Goal: Information Seeking & Learning: Learn about a topic

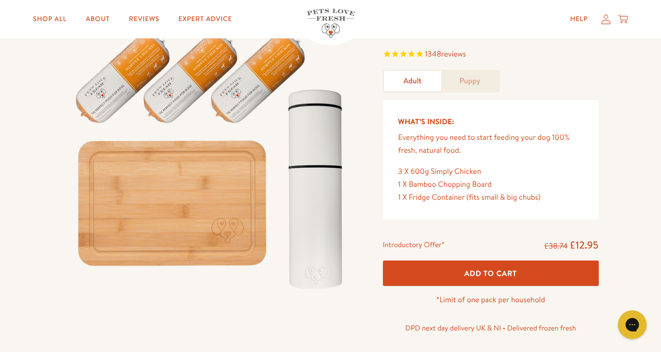
scroll to position [79, 0]
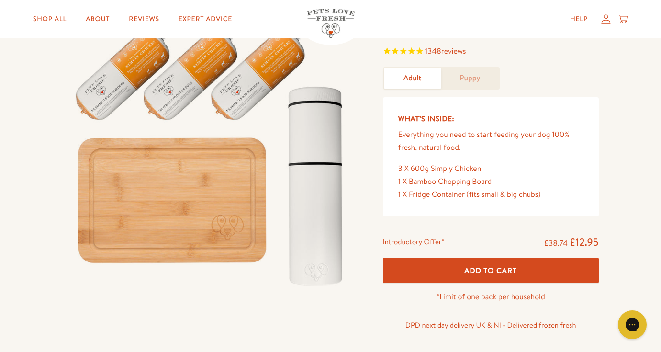
click at [477, 73] on link "Puppy" at bounding box center [469, 78] width 57 height 21
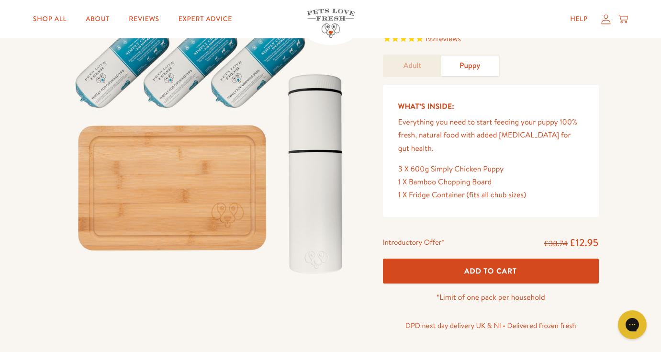
scroll to position [90, 0]
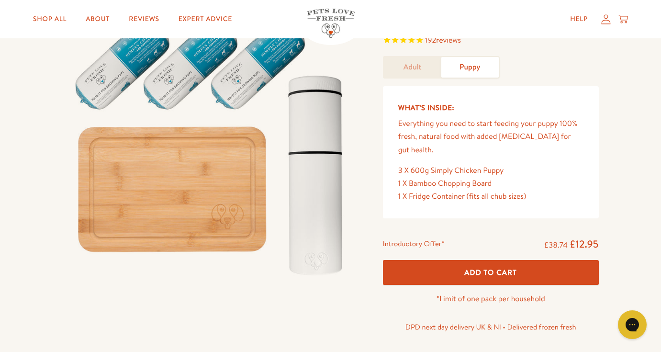
click at [425, 66] on link "Adult" at bounding box center [412, 67] width 57 height 21
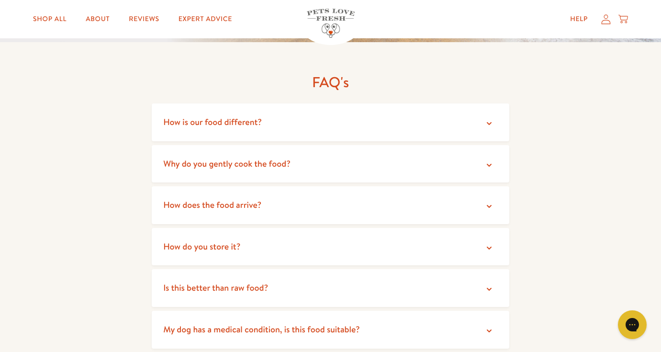
scroll to position [1707, 0]
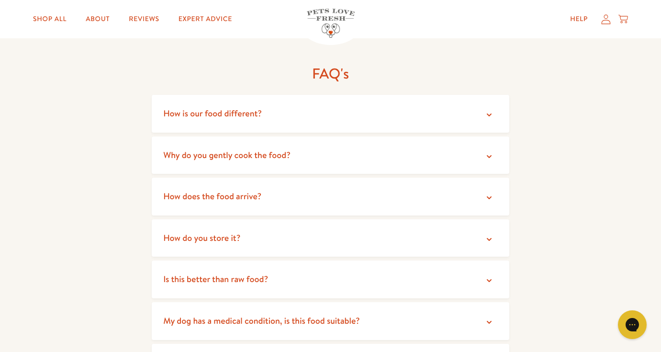
click at [436, 194] on summary "How does the food arrive?" at bounding box center [331, 197] width 358 height 38
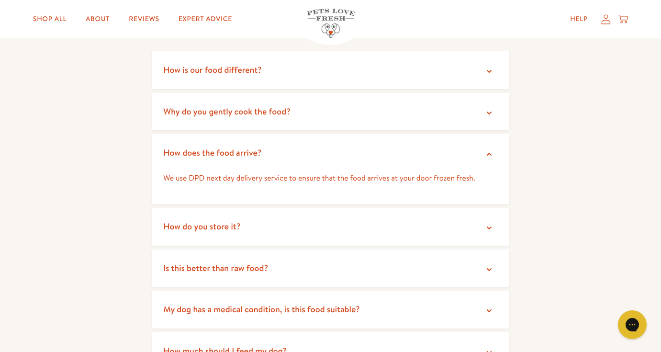
scroll to position [1759, 0]
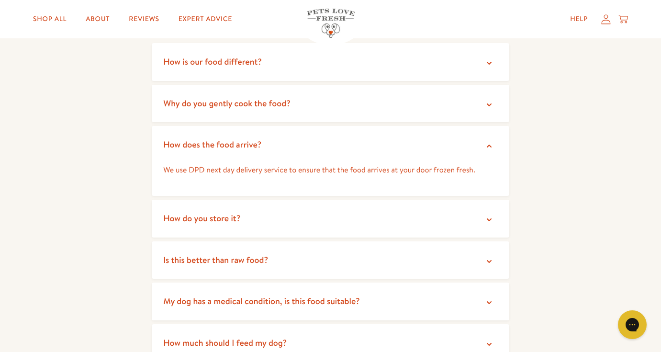
click at [436, 207] on summary "How do you store it?" at bounding box center [331, 219] width 358 height 38
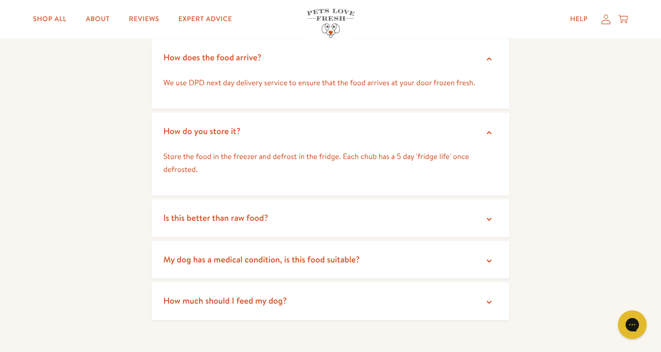
scroll to position [1847, 0]
click at [436, 213] on summary "Is this better than raw food?" at bounding box center [331, 217] width 358 height 38
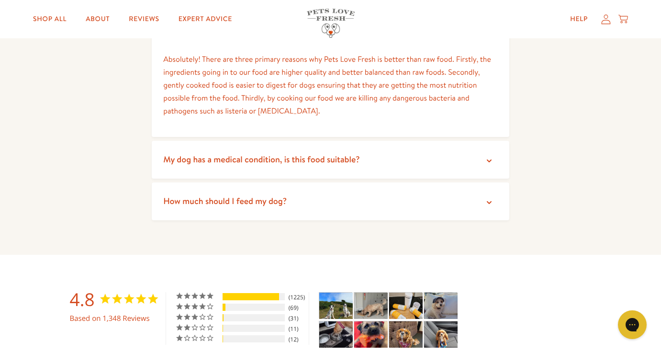
scroll to position [2032, 0]
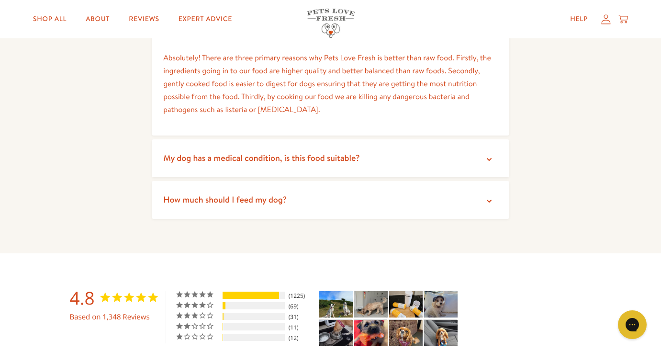
click at [448, 159] on summary "My dog has a medical condition, is this food suitable?" at bounding box center [331, 158] width 358 height 38
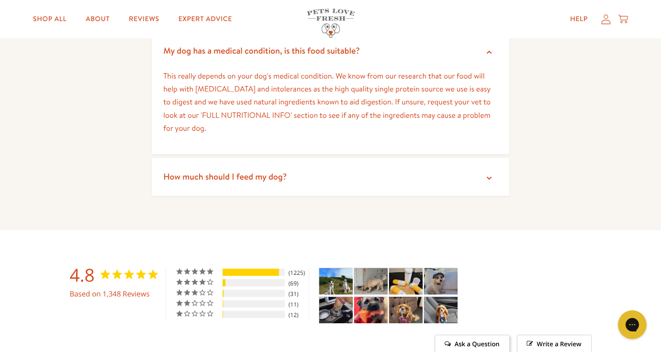
scroll to position [2146, 0]
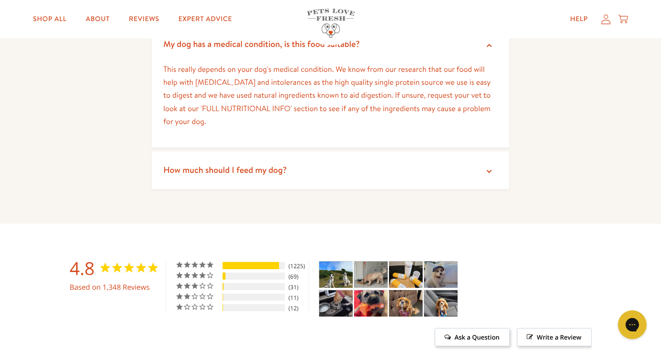
click at [435, 163] on summary "How much should I feed my dog?" at bounding box center [331, 170] width 358 height 38
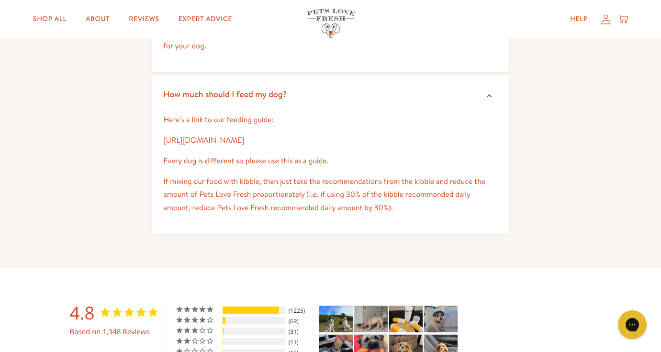
scroll to position [2242, 0]
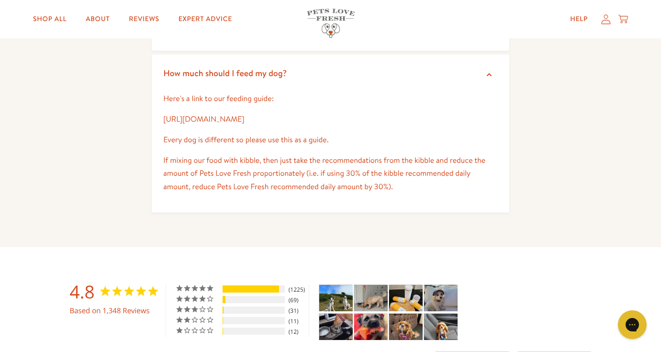
click at [244, 120] on link "https://petslovefresh.com/pages/feeding-guide" at bounding box center [203, 119] width 81 height 11
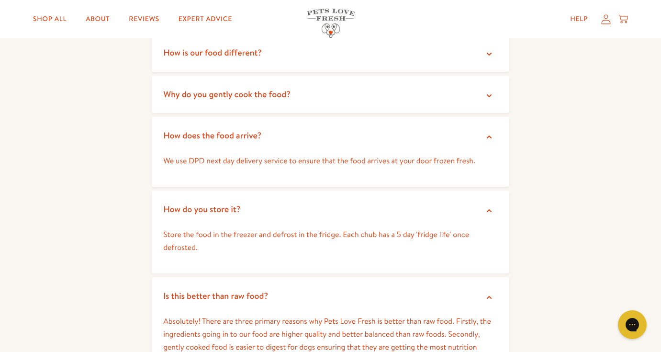
scroll to position [1771, 0]
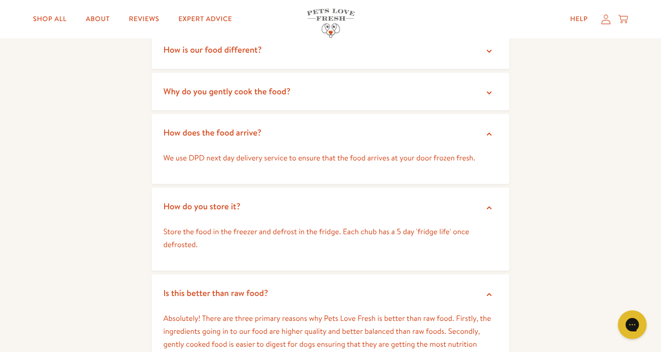
click at [255, 86] on span "Why do you gently cook the food?" at bounding box center [226, 91] width 127 height 12
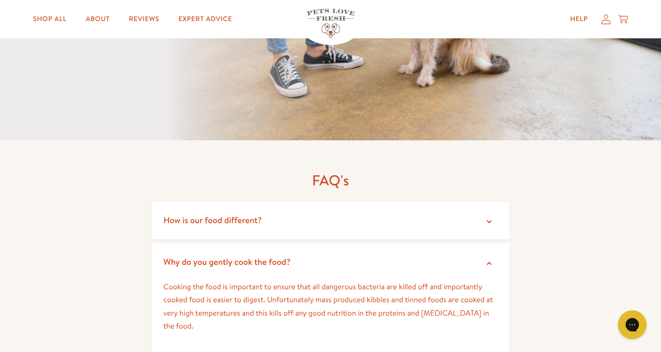
scroll to position [1593, 0]
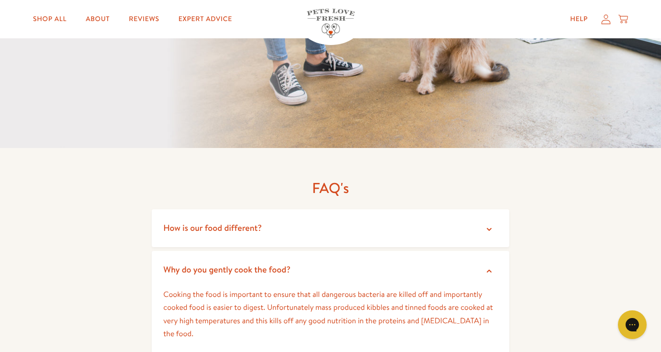
click at [188, 227] on span "How is our food different?" at bounding box center [212, 228] width 99 height 12
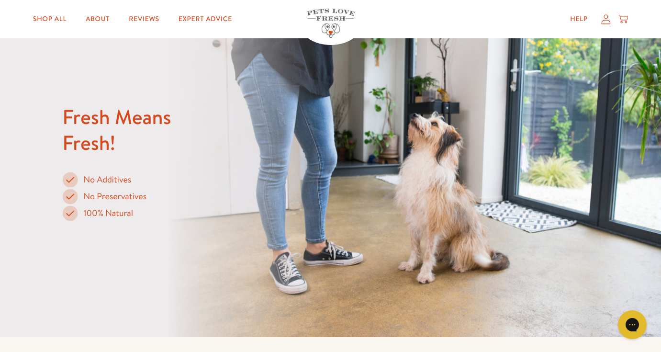
scroll to position [1328, 0]
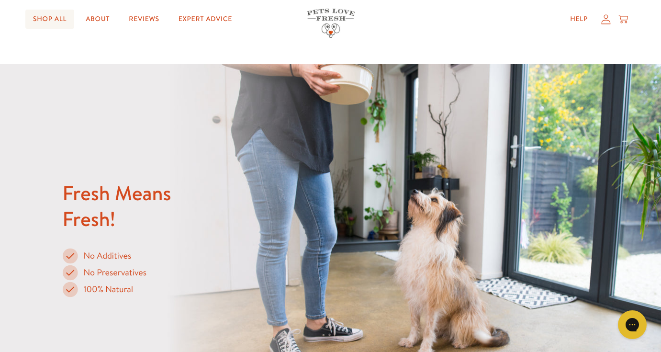
click at [54, 16] on link "Shop All" at bounding box center [49, 19] width 49 height 19
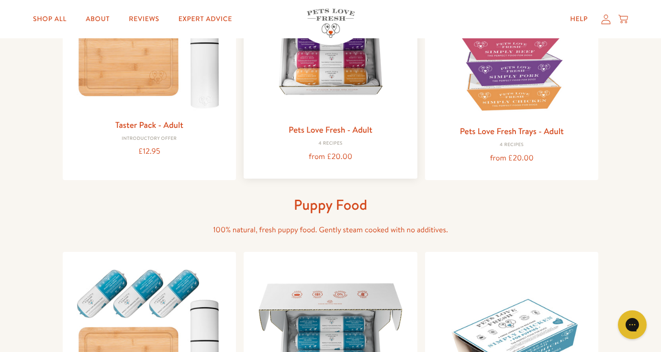
scroll to position [191, 0]
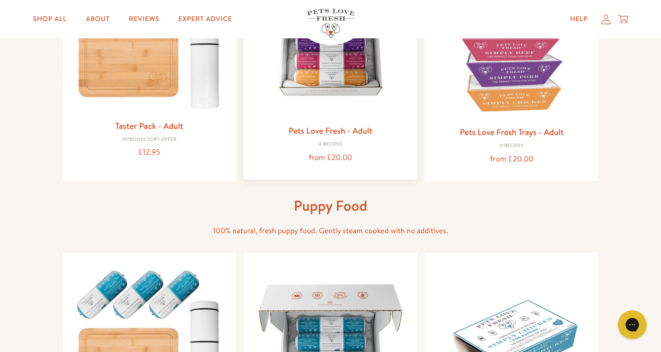
click at [317, 132] on link "Pets Love Fresh - Adult" at bounding box center [331, 130] width 84 height 12
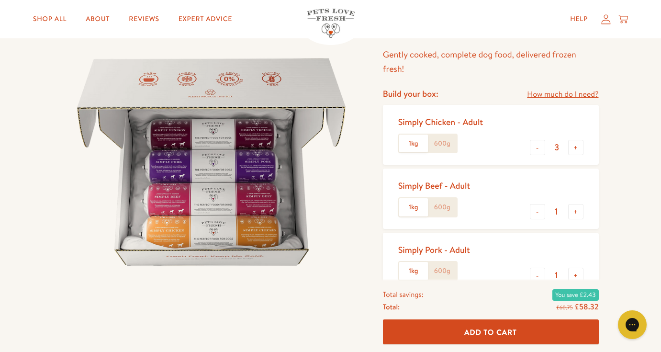
scroll to position [66, 0]
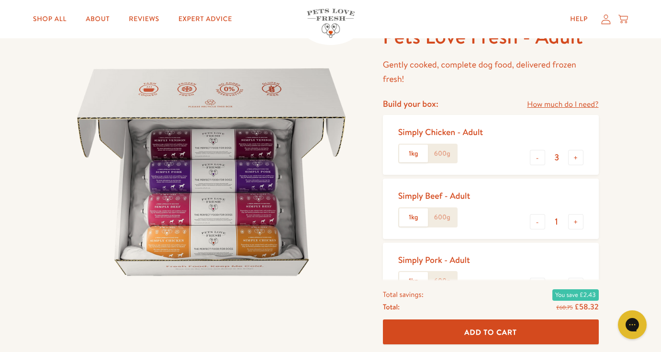
click at [445, 148] on label "600g" at bounding box center [442, 154] width 29 height 18
click at [0, 0] on input "600g" at bounding box center [0, 0] width 0 height 0
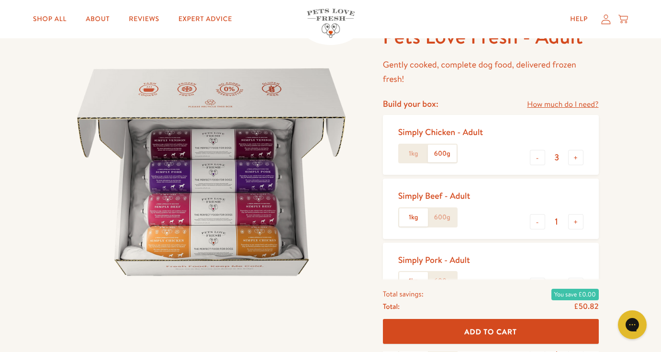
click at [442, 152] on label "600g" at bounding box center [442, 154] width 29 height 18
click at [0, 0] on input "600g" at bounding box center [0, 0] width 0 height 0
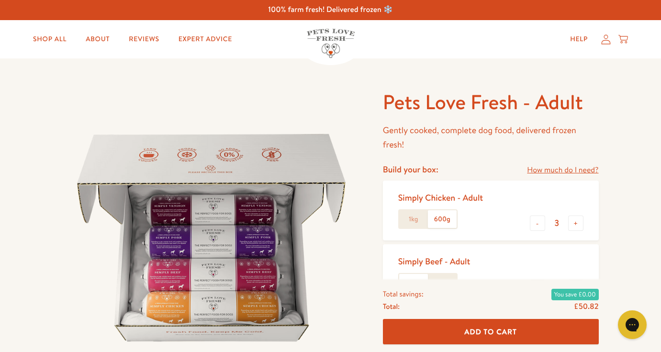
scroll to position [0, 0]
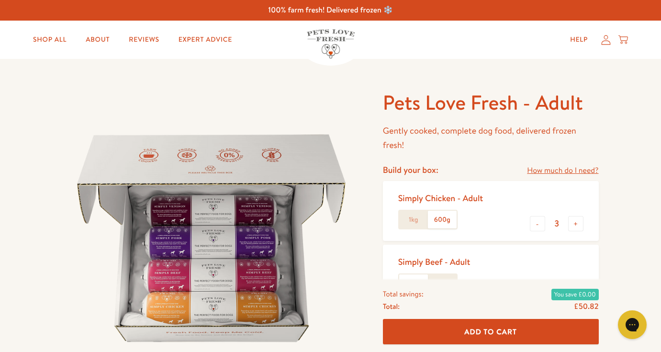
click at [567, 168] on link "How much do I need?" at bounding box center [562, 170] width 71 height 13
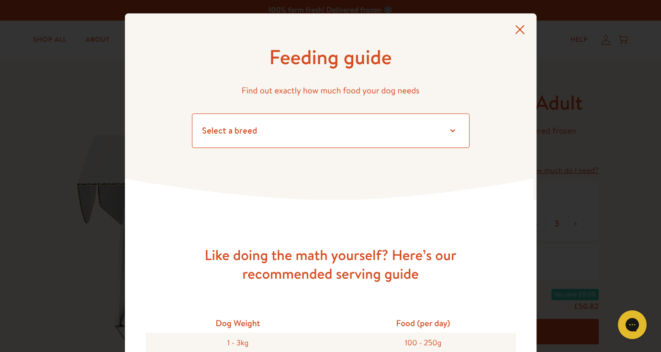
click at [454, 134] on select "Select a breed Affenpinscher Afghan hound Airedale terrier Akita Alaskan Malamu…" at bounding box center [331, 130] width 278 height 34
select select "6"
click at [192, 113] on select "Select a breed Affenpinscher Afghan hound Airedale terrier Akita Alaskan Malamu…" at bounding box center [331, 130] width 278 height 34
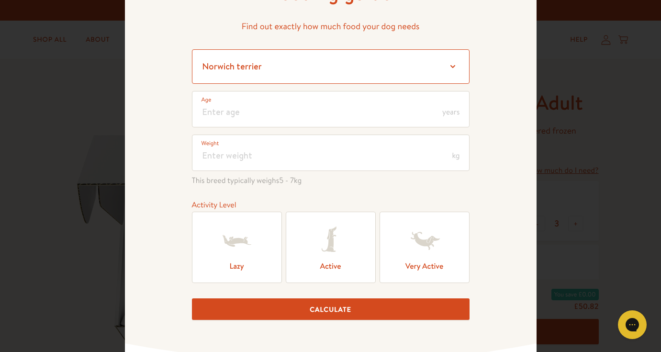
scroll to position [67, 0]
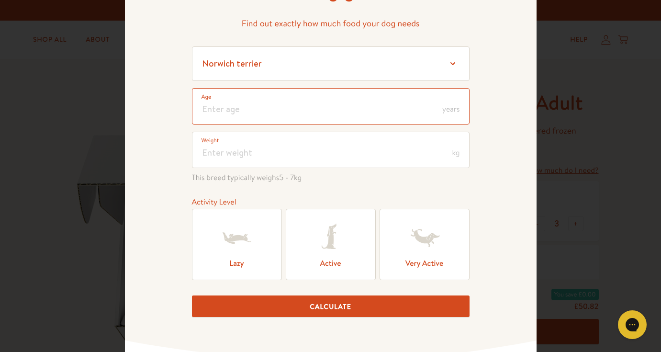
click at [367, 106] on input "number" at bounding box center [331, 106] width 278 height 36
type input "1"
click at [342, 155] on input "number" at bounding box center [331, 150] width 278 height 36
type input "5"
click at [146, 278] on div "Feeding guide Find out exactly how much food your dog needs Select a breed Affe…" at bounding box center [331, 154] width 412 height 416
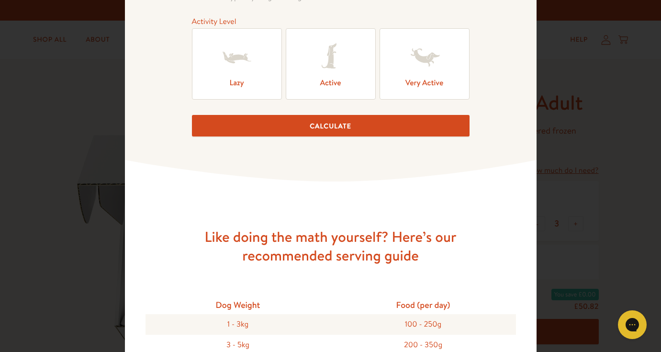
scroll to position [251, 0]
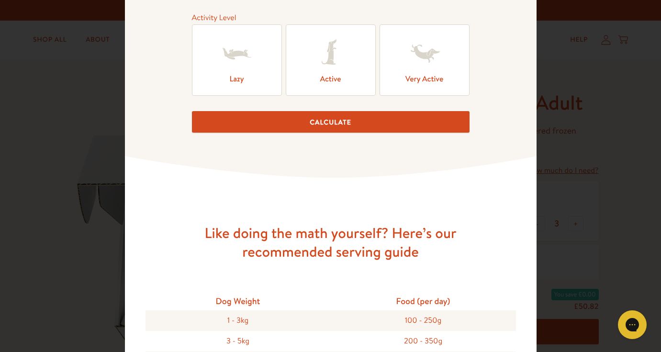
click at [266, 67] on label "Lazy" at bounding box center [237, 59] width 90 height 71
click at [0, 0] on input "Lazy" at bounding box center [0, 0] width 0 height 0
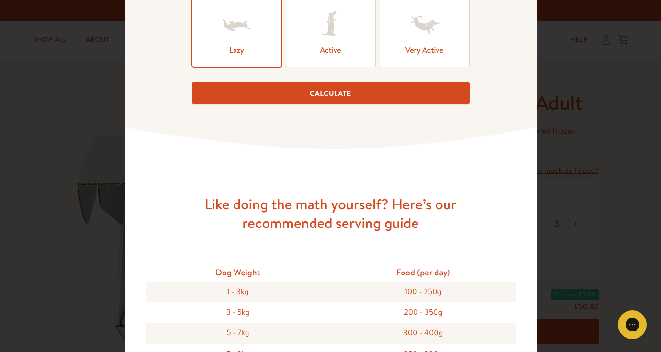
scroll to position [285, 0]
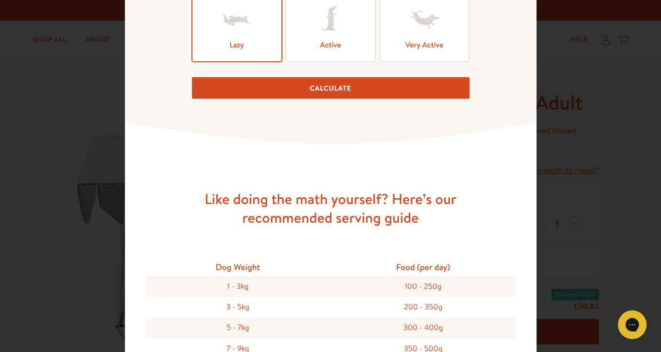
click at [312, 84] on button "Calculate" at bounding box center [331, 88] width 278 height 22
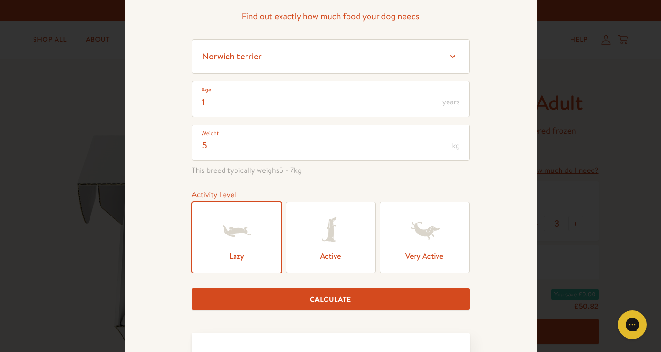
scroll to position [0, 0]
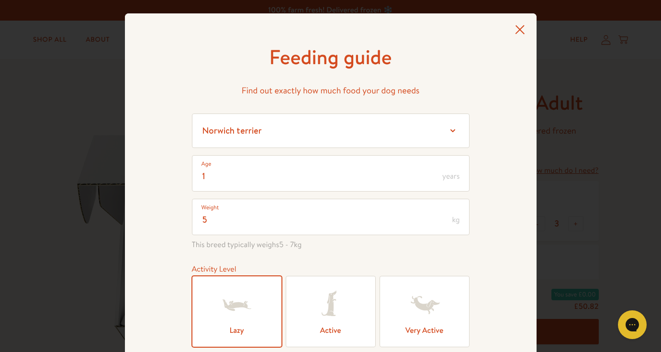
click at [521, 29] on icon at bounding box center [520, 30] width 10 height 10
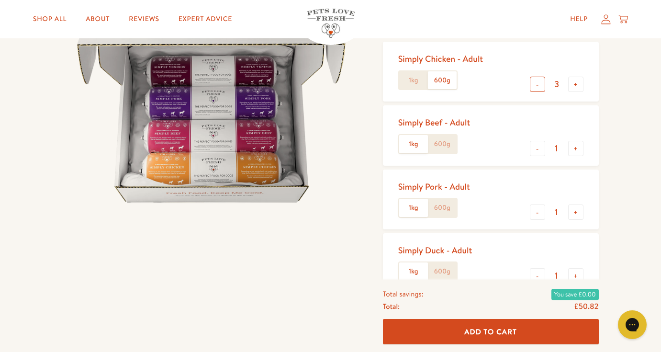
scroll to position [134, 0]
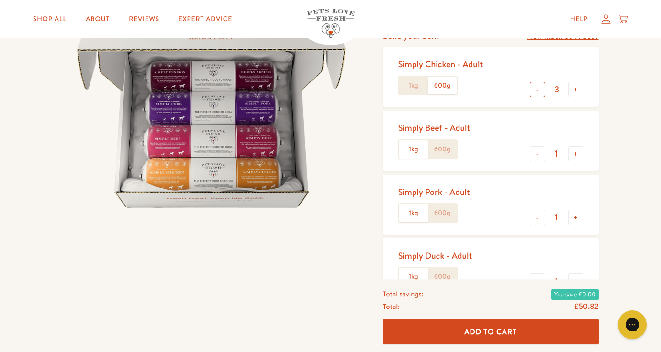
click at [537, 88] on button "-" at bounding box center [537, 89] width 15 height 15
type input "1"
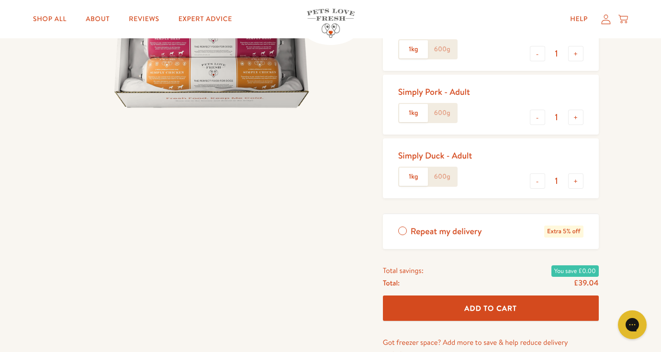
scroll to position [236, 0]
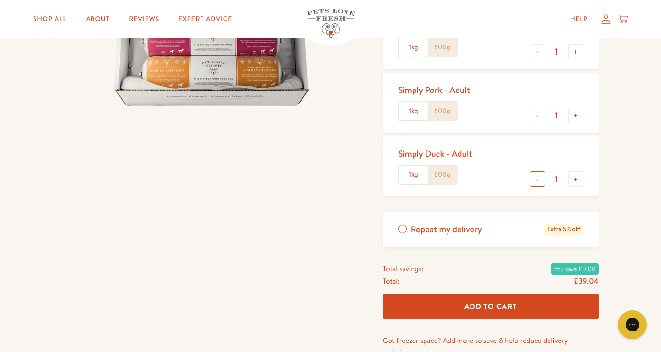
click at [537, 181] on button "-" at bounding box center [537, 178] width 15 height 15
type input "0"
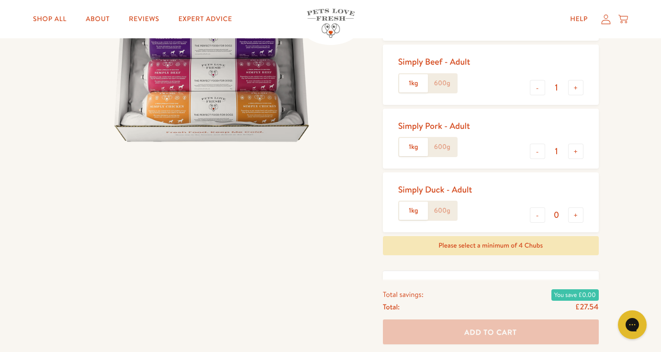
scroll to position [200, 0]
click at [537, 152] on button "-" at bounding box center [537, 151] width 15 height 15
type input "0"
click at [537, 96] on div "- 1 +" at bounding box center [557, 88] width 54 height 17
click at [538, 87] on button "-" at bounding box center [537, 87] width 15 height 15
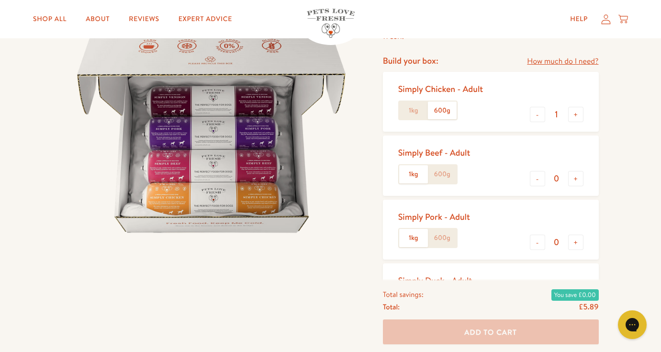
scroll to position [109, 0]
click at [573, 178] on button "+" at bounding box center [575, 178] width 15 height 15
type input "1"
click at [452, 173] on label "600g" at bounding box center [442, 175] width 29 height 18
click at [0, 0] on input "600g" at bounding box center [0, 0] width 0 height 0
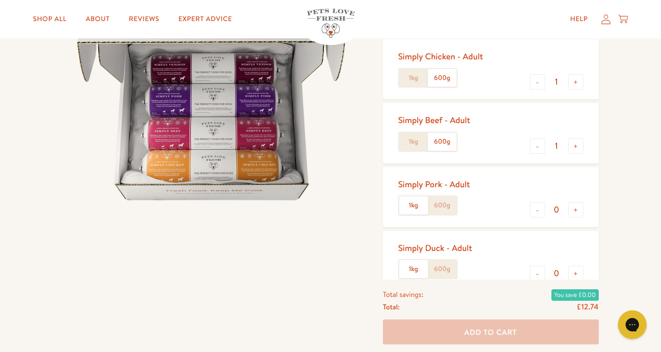
scroll to position [140, 0]
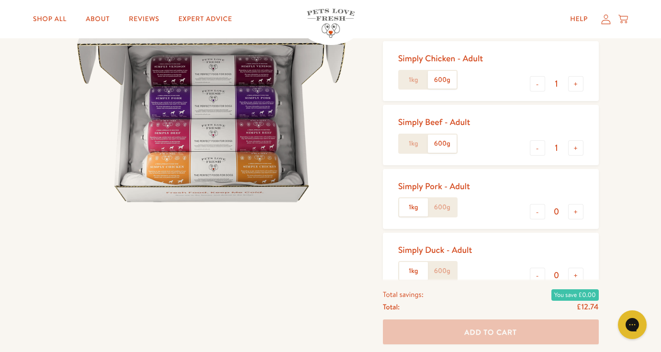
click at [435, 215] on label "600g" at bounding box center [442, 207] width 29 height 18
click at [0, 0] on input "600g" at bounding box center [0, 0] width 0 height 0
click at [576, 212] on button "+" at bounding box center [575, 211] width 15 height 15
type input "1"
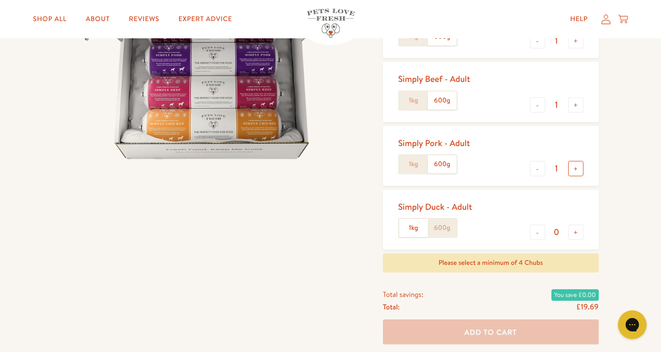
scroll to position [199, 0]
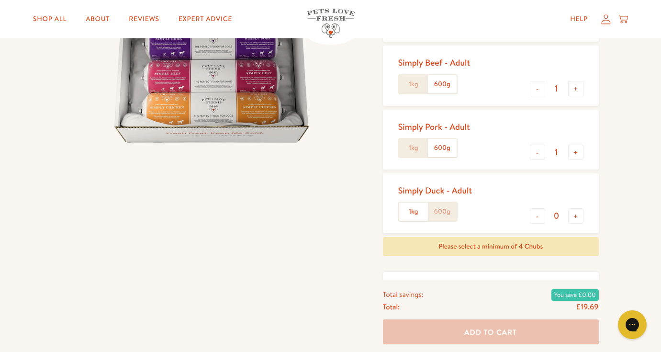
click at [450, 208] on label "600g" at bounding box center [442, 212] width 29 height 18
click at [0, 0] on input "600g" at bounding box center [0, 0] width 0 height 0
click at [578, 218] on button "+" at bounding box center [575, 215] width 15 height 15
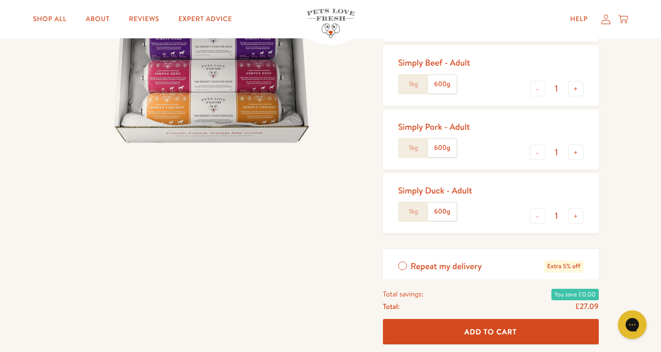
click at [548, 214] on input "1" at bounding box center [556, 216] width 23 height 11
click at [533, 218] on button "-" at bounding box center [537, 215] width 15 height 15
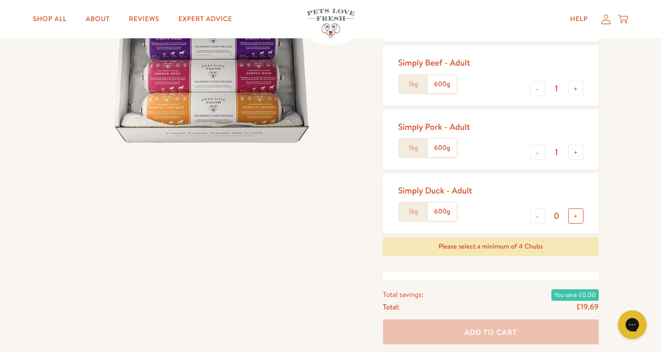
click at [575, 215] on button "+" at bounding box center [575, 215] width 15 height 15
type input "1"
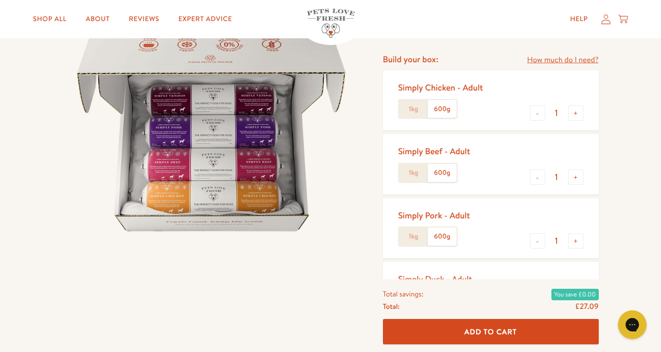
scroll to position [0, 0]
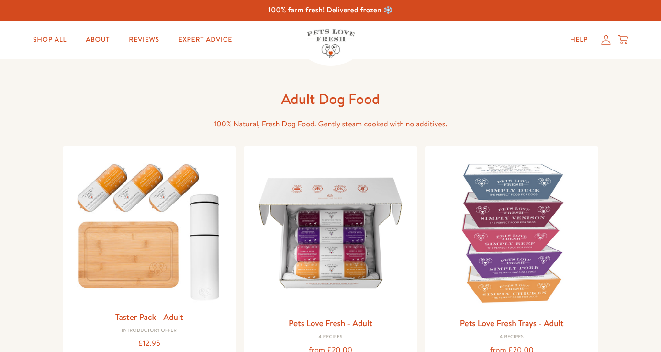
scroll to position [191, 0]
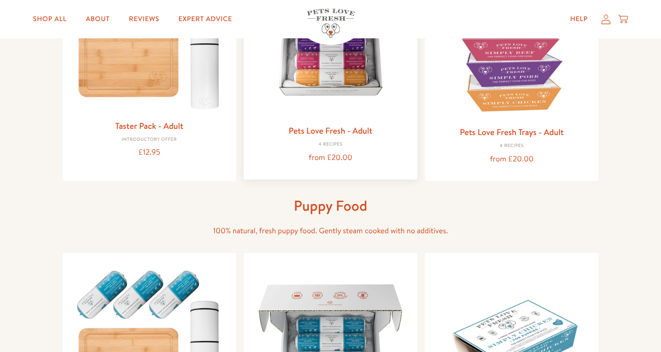
click at [362, 99] on img at bounding box center [330, 40] width 158 height 158
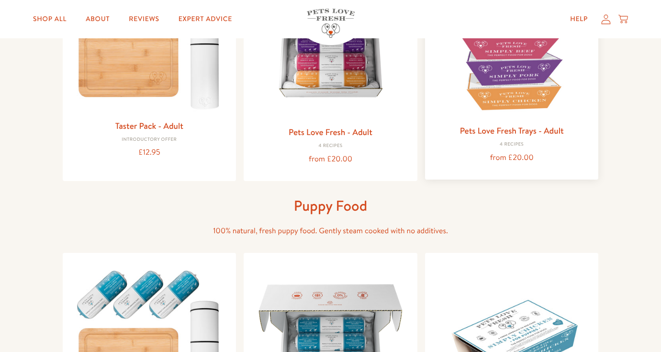
click at [466, 68] on img at bounding box center [512, 40] width 158 height 158
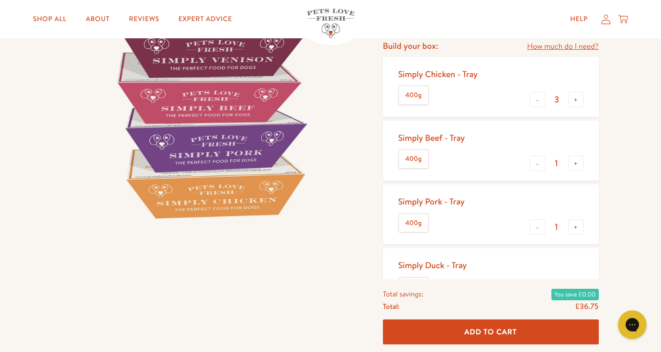
scroll to position [151, 0]
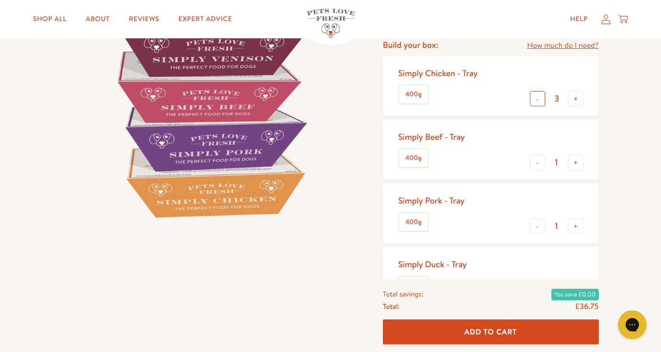
click at [539, 102] on button "-" at bounding box center [537, 98] width 15 height 15
click at [538, 103] on button "-" at bounding box center [537, 98] width 15 height 15
type input "0"
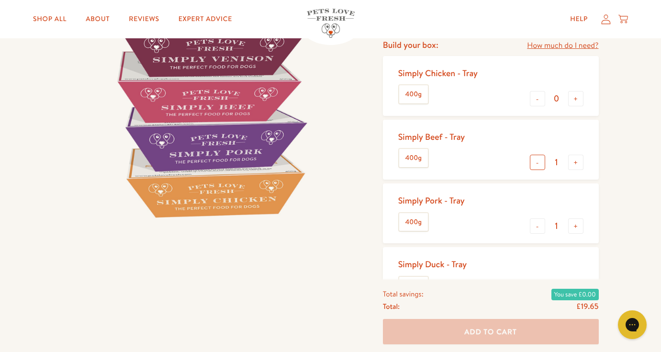
click at [537, 161] on button "-" at bounding box center [537, 162] width 15 height 15
type input "0"
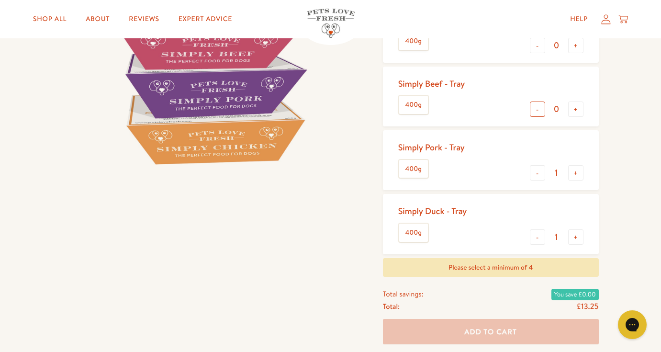
scroll to position [215, 0]
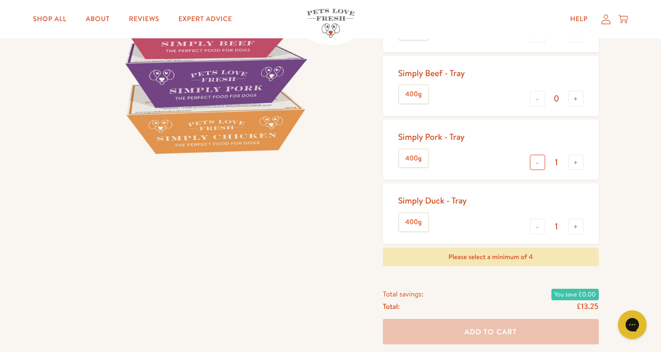
click at [540, 156] on button "-" at bounding box center [537, 162] width 15 height 15
type input "0"
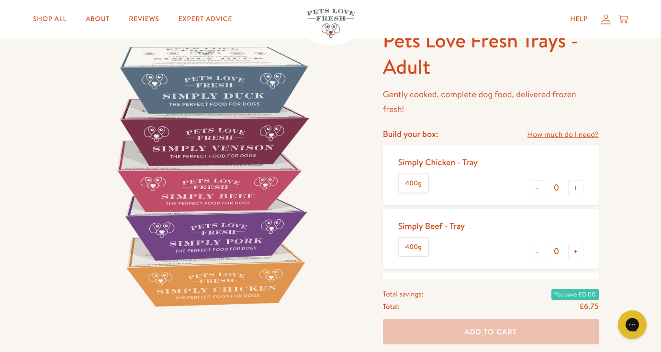
scroll to position [53, 0]
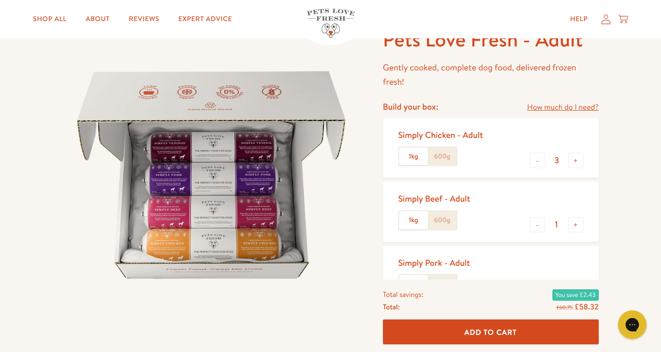
scroll to position [110, 0]
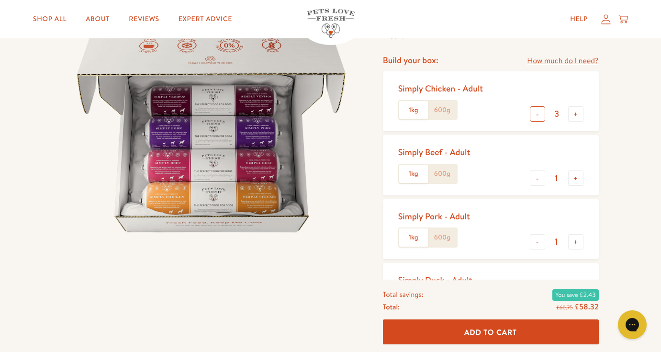
click at [540, 110] on button "-" at bounding box center [537, 113] width 15 height 15
type input "0"
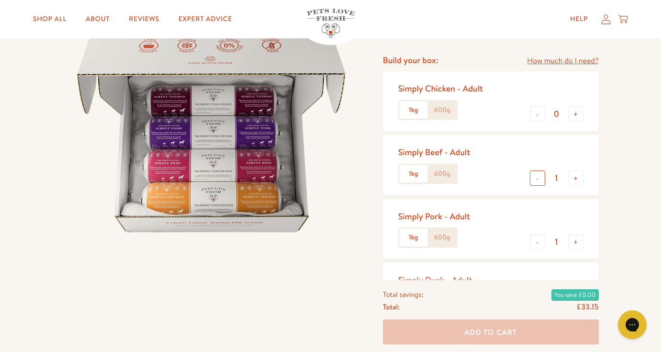
click at [539, 178] on button "-" at bounding box center [537, 177] width 15 height 15
type input "0"
click at [535, 238] on button "-" at bounding box center [537, 241] width 15 height 15
type input "0"
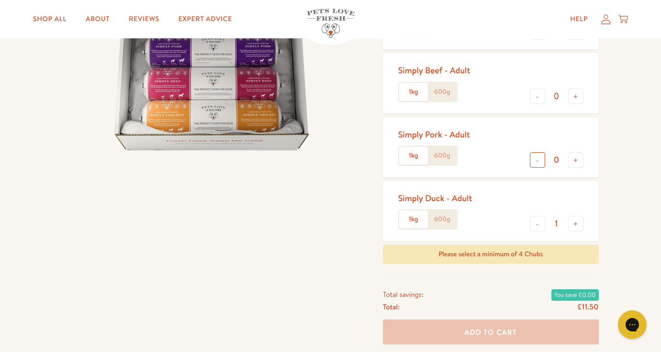
scroll to position [192, 0]
click at [536, 223] on button "-" at bounding box center [537, 222] width 15 height 15
click at [580, 225] on button "+" at bounding box center [575, 222] width 15 height 15
type input "1"
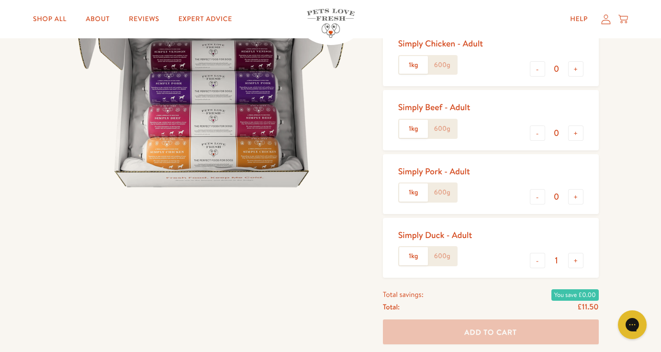
scroll to position [185, 0]
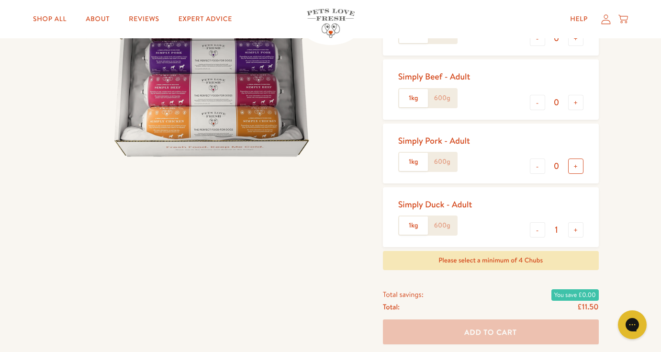
click at [578, 168] on button "+" at bounding box center [575, 165] width 15 height 15
type input "1"
click at [577, 104] on button "+" at bounding box center [575, 102] width 15 height 15
type input "1"
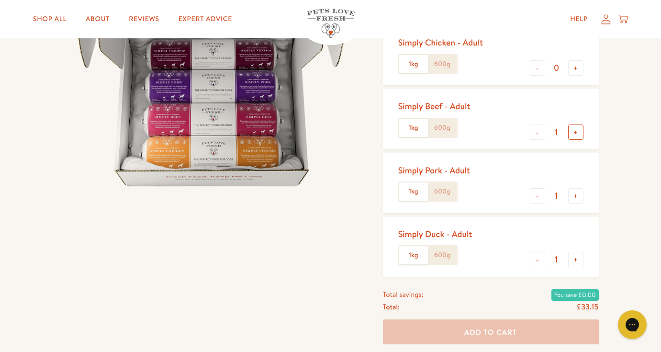
scroll to position [155, 0]
click at [576, 68] on button "+" at bounding box center [575, 68] width 15 height 15
type input "1"
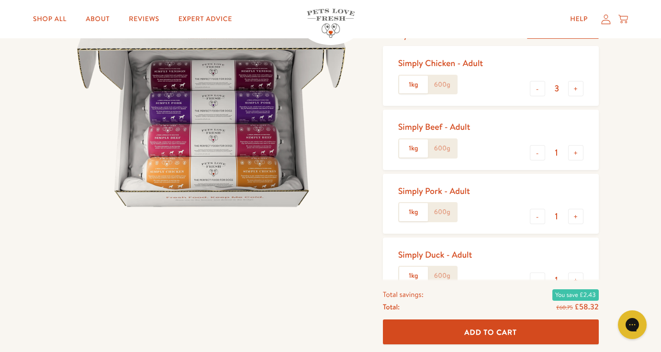
scroll to position [140, 0]
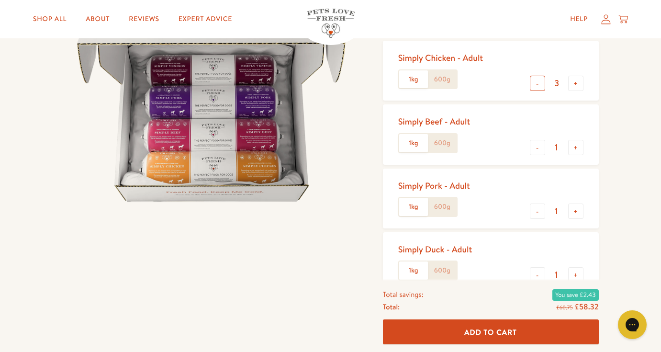
click at [540, 86] on button "-" at bounding box center [537, 83] width 15 height 15
type input "0"
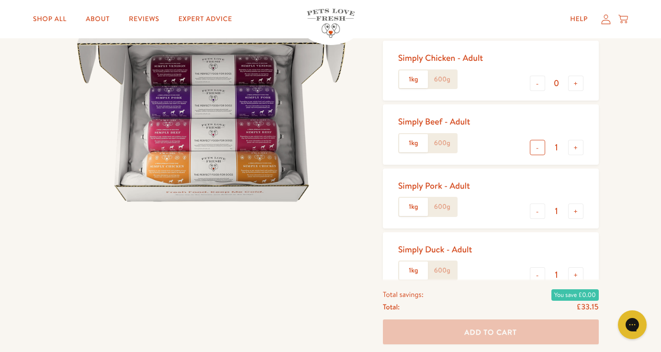
click at [539, 150] on button "-" at bounding box center [537, 147] width 15 height 15
type input "0"
click at [542, 212] on button "-" at bounding box center [537, 210] width 15 height 15
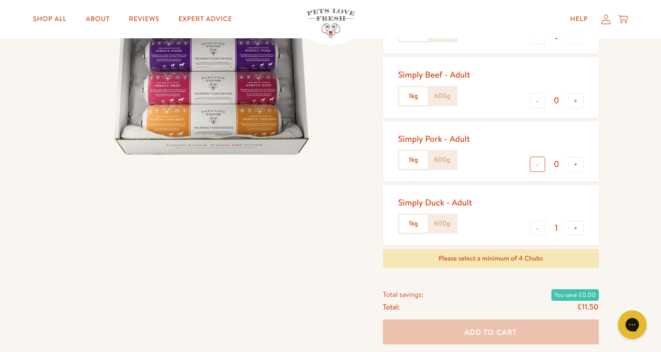
scroll to position [201, 0]
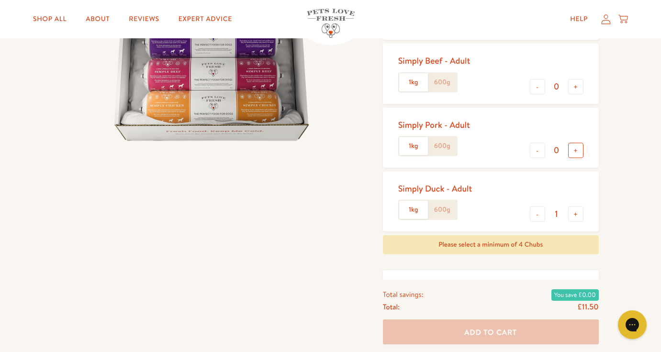
click at [578, 152] on button "+" at bounding box center [575, 150] width 15 height 15
type input "1"
click at [580, 85] on button "+" at bounding box center [575, 86] width 15 height 15
type input "1"
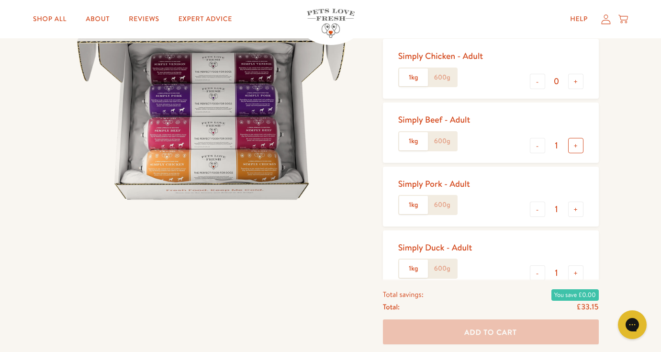
scroll to position [140, 0]
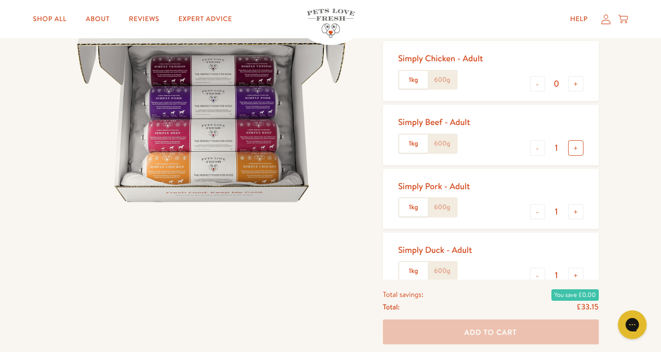
click at [580, 86] on button "+" at bounding box center [575, 83] width 15 height 15
type input "1"
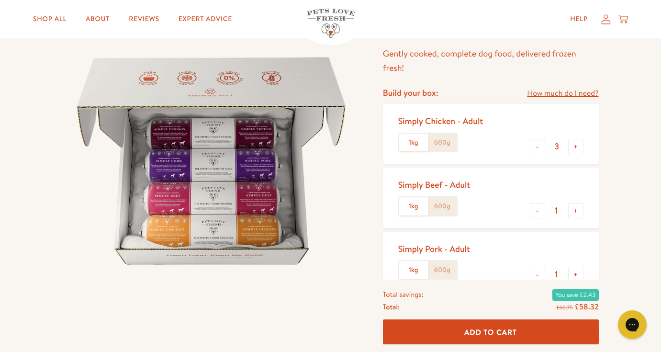
scroll to position [83, 0]
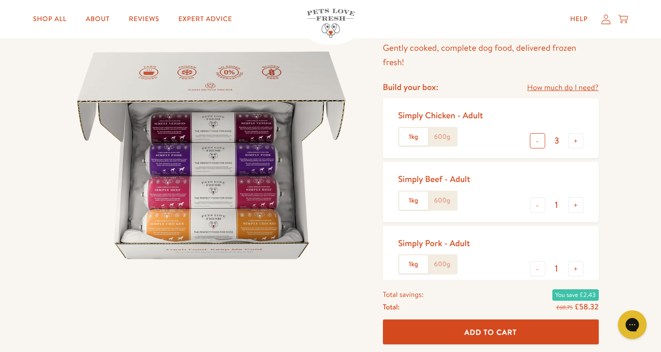
click at [539, 142] on button "-" at bounding box center [537, 140] width 15 height 15
type input "1"
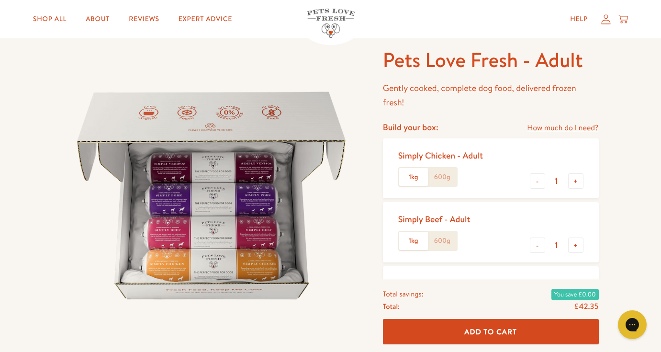
scroll to position [35, 0]
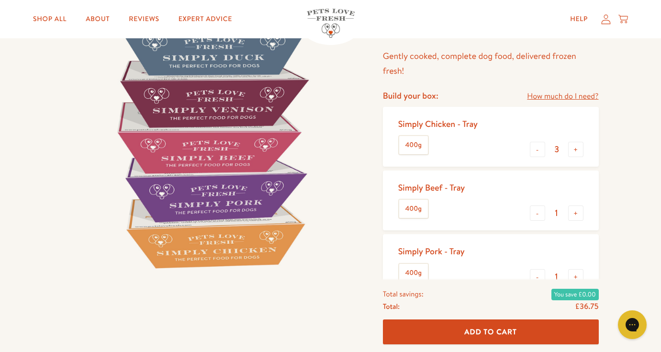
scroll to position [116, 0]
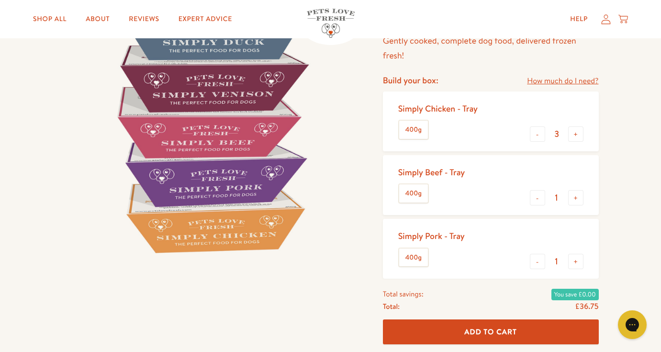
click at [408, 126] on label "400g" at bounding box center [413, 130] width 29 height 18
click at [0, 0] on input "400g" at bounding box center [0, 0] width 0 height 0
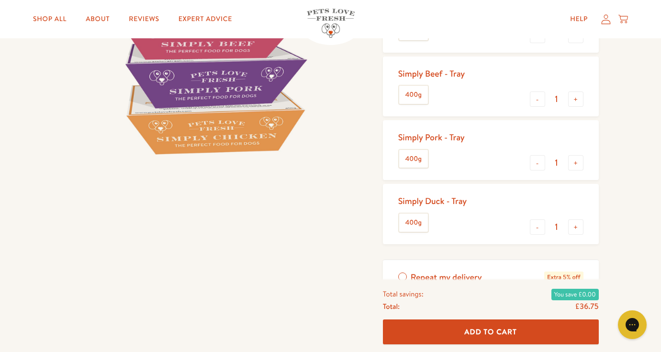
scroll to position [217, 0]
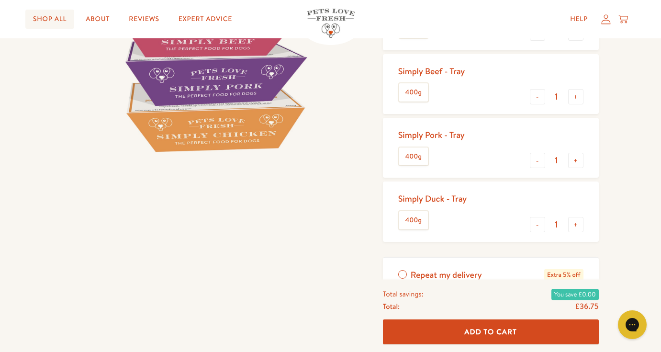
click at [50, 20] on link "Shop All" at bounding box center [49, 19] width 49 height 19
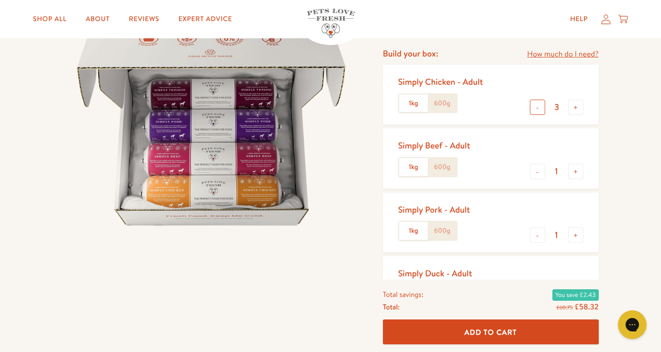
click at [538, 108] on button "-" at bounding box center [537, 107] width 15 height 15
type input "1"
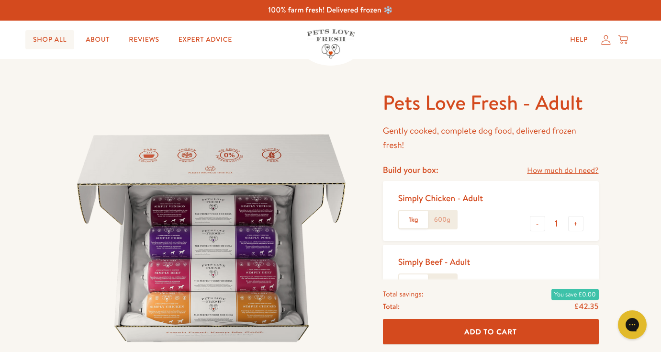
click at [59, 38] on link "Shop All" at bounding box center [49, 39] width 49 height 19
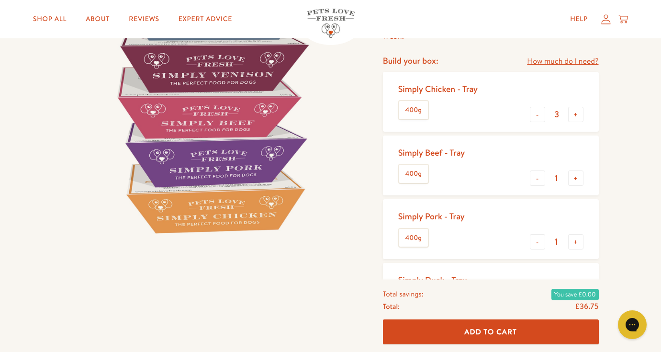
scroll to position [159, 0]
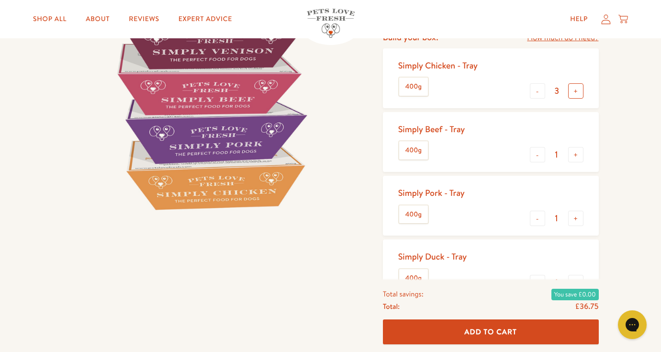
click at [576, 92] on button "+" at bounding box center [575, 90] width 15 height 15
type input "4"
click at [535, 155] on button "-" at bounding box center [537, 154] width 15 height 15
type input "0"
click at [538, 221] on button "-" at bounding box center [537, 218] width 15 height 15
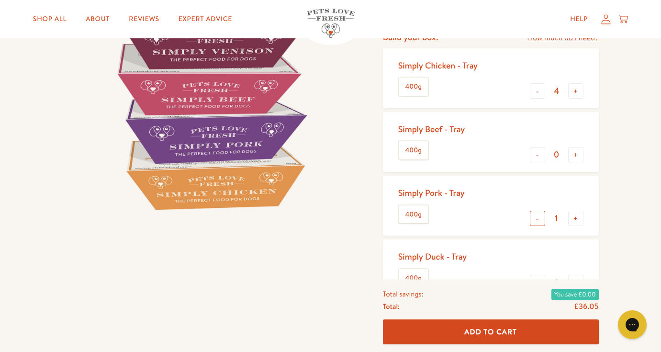
type input "0"
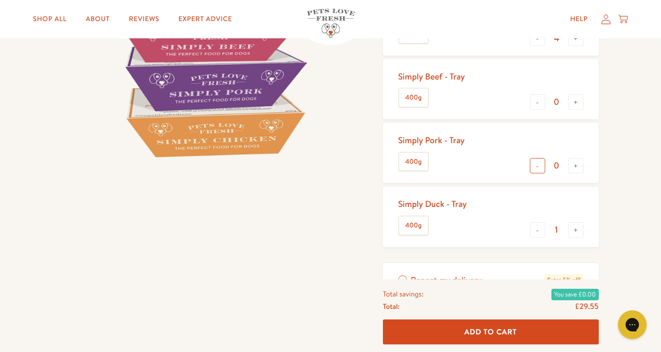
scroll to position [219, 0]
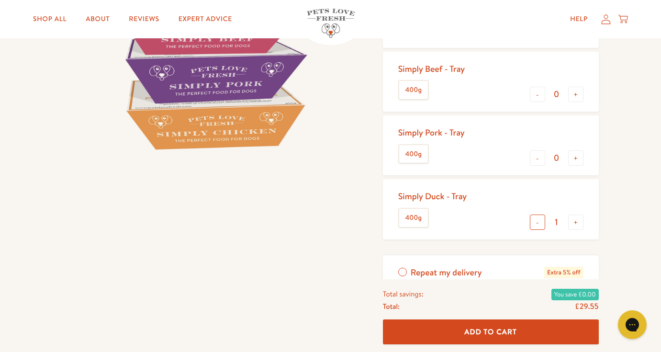
click at [540, 226] on button "-" at bounding box center [537, 222] width 15 height 15
type input "0"
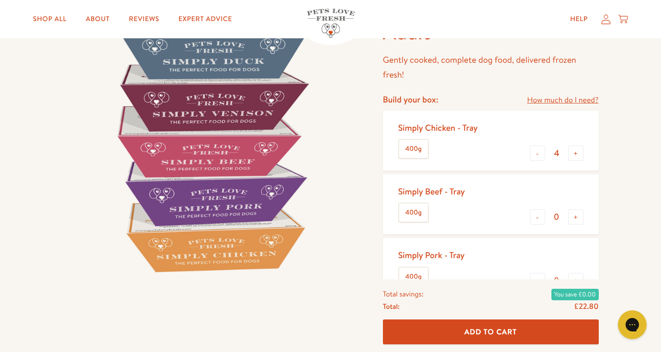
scroll to position [95, 0]
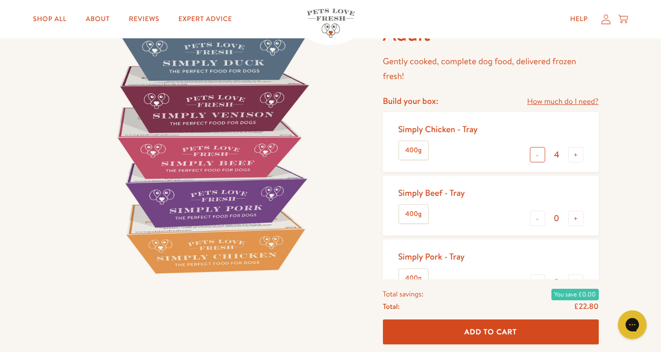
click at [538, 158] on button "-" at bounding box center [537, 154] width 15 height 15
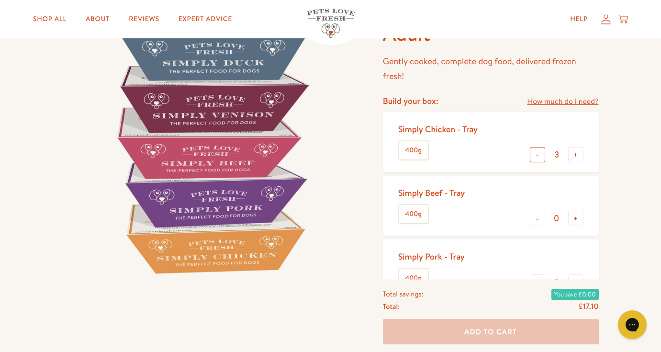
click at [538, 158] on button "-" at bounding box center [537, 154] width 15 height 15
type input "1"
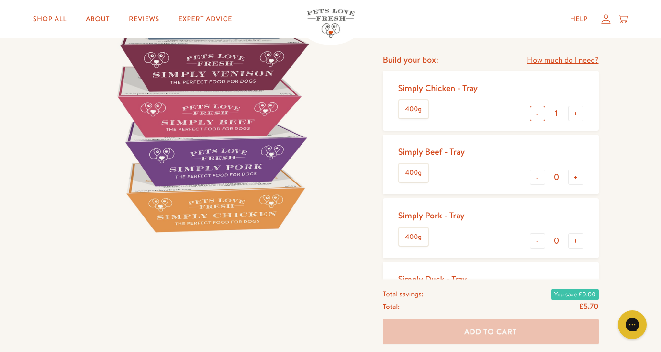
scroll to position [137, 0]
click at [573, 179] on button "+" at bounding box center [575, 176] width 15 height 15
type input "1"
click at [577, 241] on button "+" at bounding box center [575, 240] width 15 height 15
type input "1"
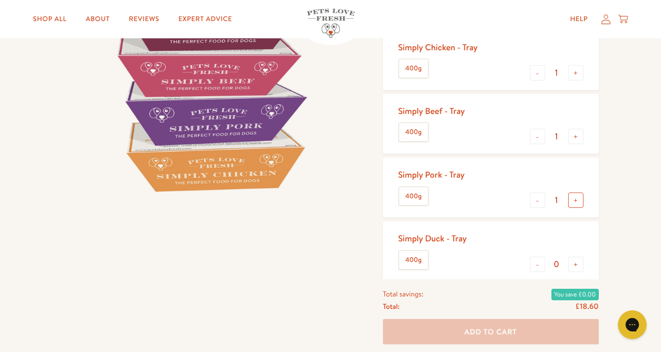
scroll to position [177, 0]
click at [576, 265] on button "+" at bounding box center [575, 264] width 15 height 15
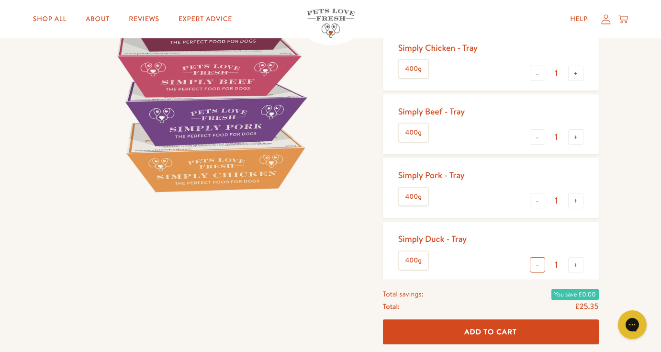
click at [536, 267] on button "-" at bounding box center [537, 264] width 15 height 15
type input "0"
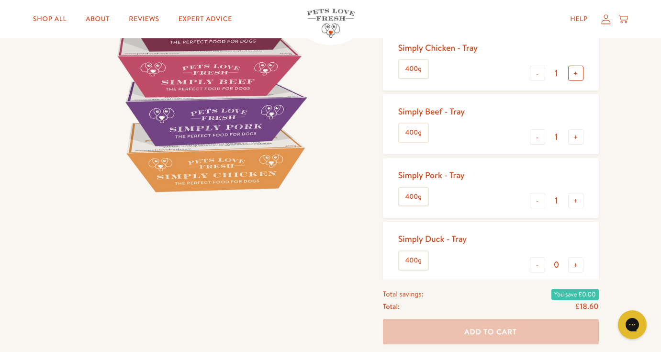
click at [572, 74] on button "+" at bounding box center [575, 73] width 15 height 15
type input "2"
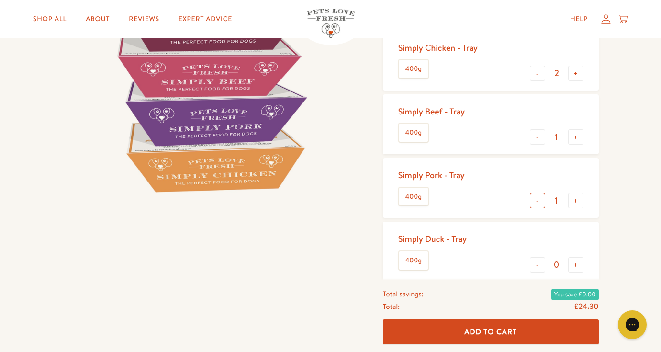
click at [535, 203] on button "-" at bounding box center [537, 200] width 15 height 15
type input "0"
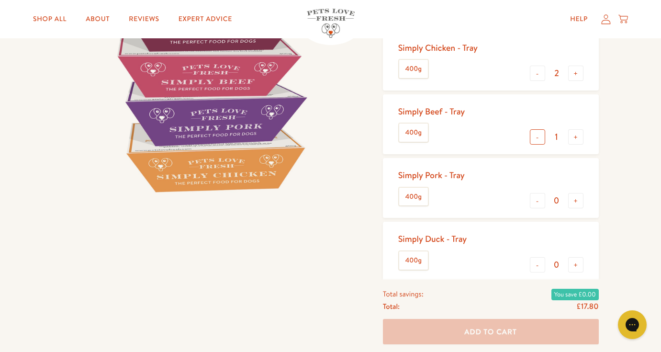
click at [538, 134] on button "-" at bounding box center [537, 136] width 15 height 15
type input "0"
click at [575, 69] on button "+" at bounding box center [575, 73] width 15 height 15
type input "4"
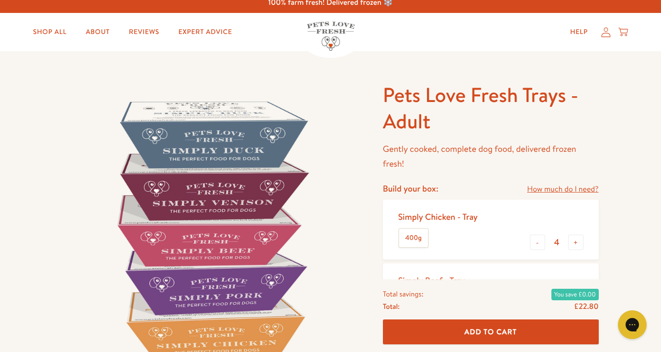
scroll to position [0, 0]
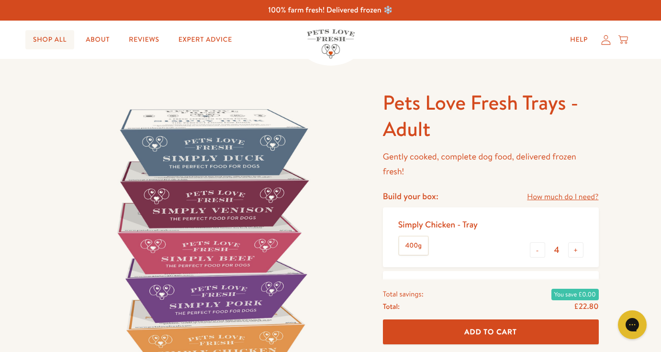
click at [59, 40] on link "Shop All" at bounding box center [49, 39] width 49 height 19
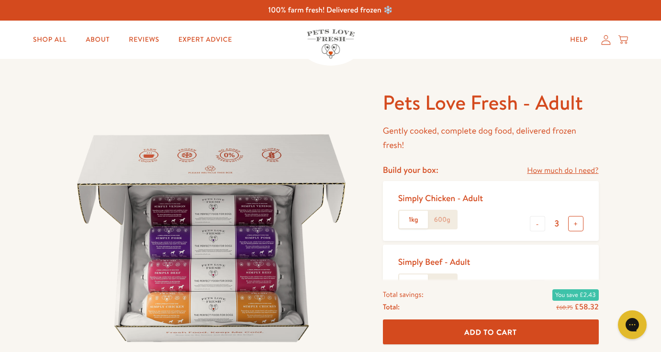
click at [573, 224] on button "+" at bounding box center [575, 223] width 15 height 15
type input "4"
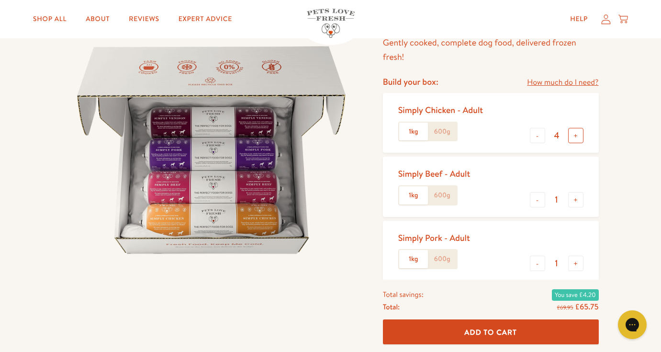
scroll to position [90, 0]
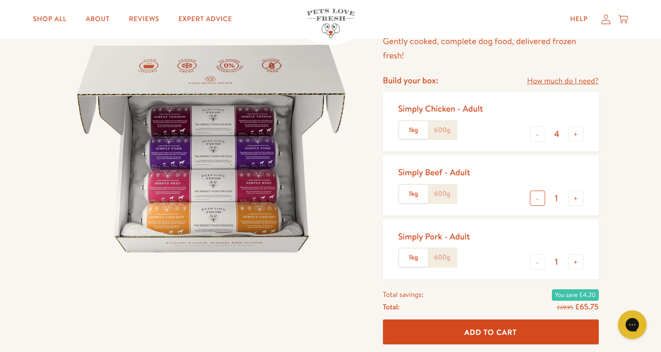
click at [536, 200] on button "-" at bounding box center [537, 198] width 15 height 15
type input "0"
click at [536, 264] on button "-" at bounding box center [537, 261] width 15 height 15
type input "0"
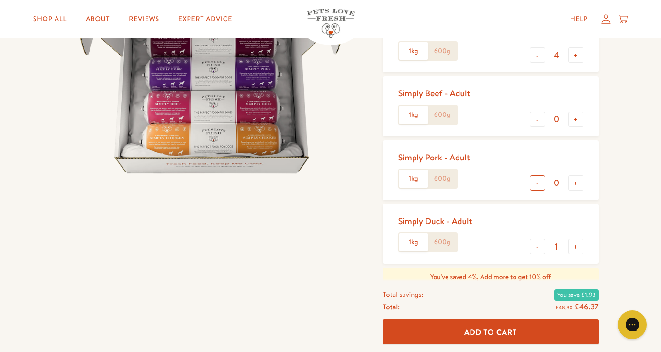
scroll to position [172, 0]
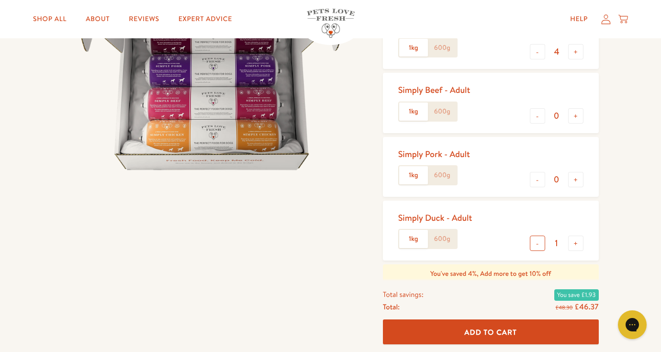
click at [538, 243] on button "-" at bounding box center [537, 243] width 15 height 15
type input "0"
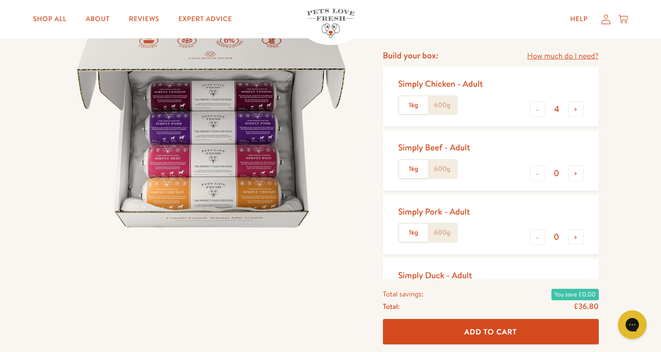
scroll to position [111, 0]
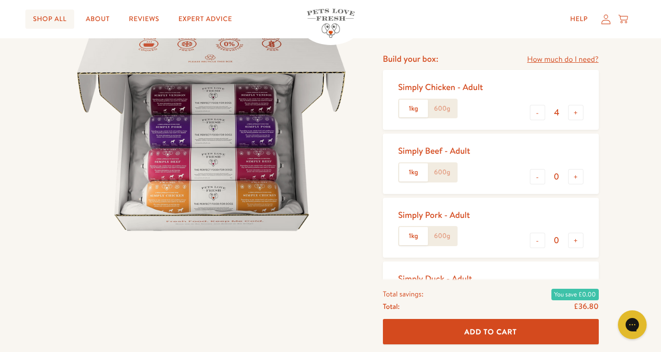
click at [54, 19] on link "Shop All" at bounding box center [49, 19] width 49 height 19
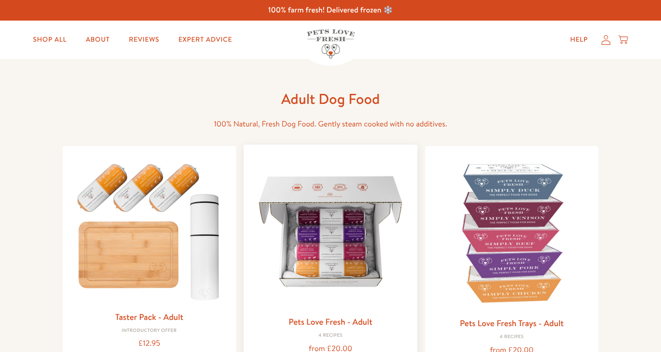
click at [362, 242] on img at bounding box center [330, 231] width 158 height 158
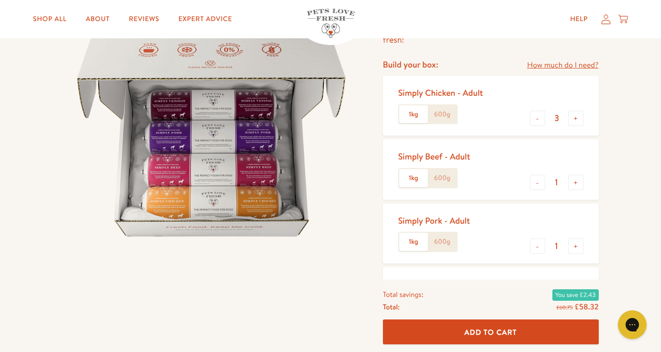
scroll to position [82, 0]
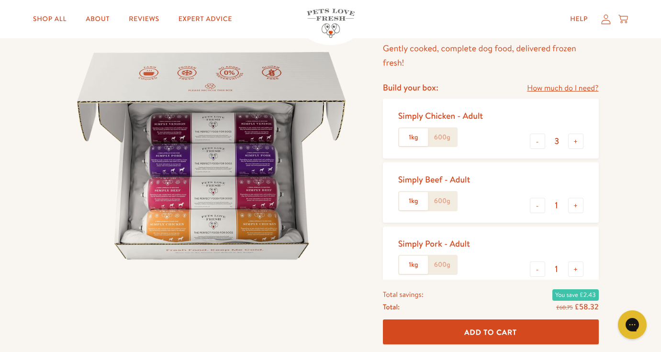
click at [565, 90] on link "How much do I need?" at bounding box center [562, 88] width 71 height 13
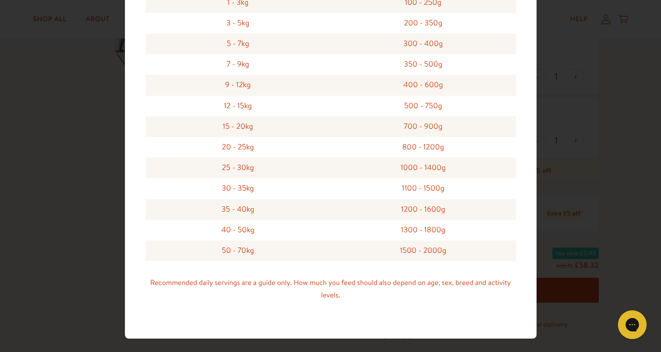
scroll to position [279, 0]
click at [618, 70] on div "Feeding guide Find out exactly how much food your dog needs Select a breed Affe…" at bounding box center [330, 176] width 661 height 352
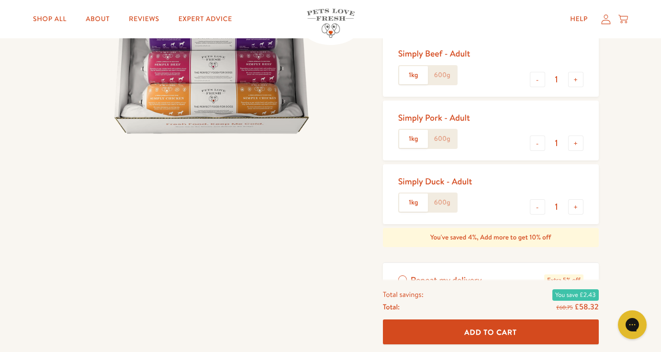
scroll to position [209, 0]
